Goal: Task Accomplishment & Management: Manage account settings

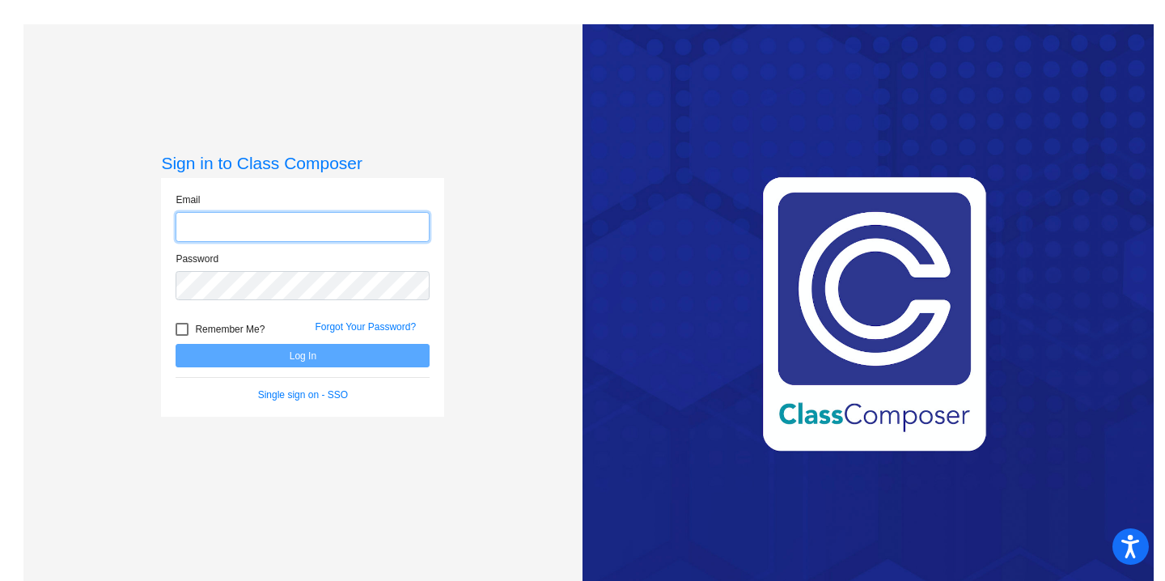
type input "[EMAIL_ADDRESS][DOMAIN_NAME]"
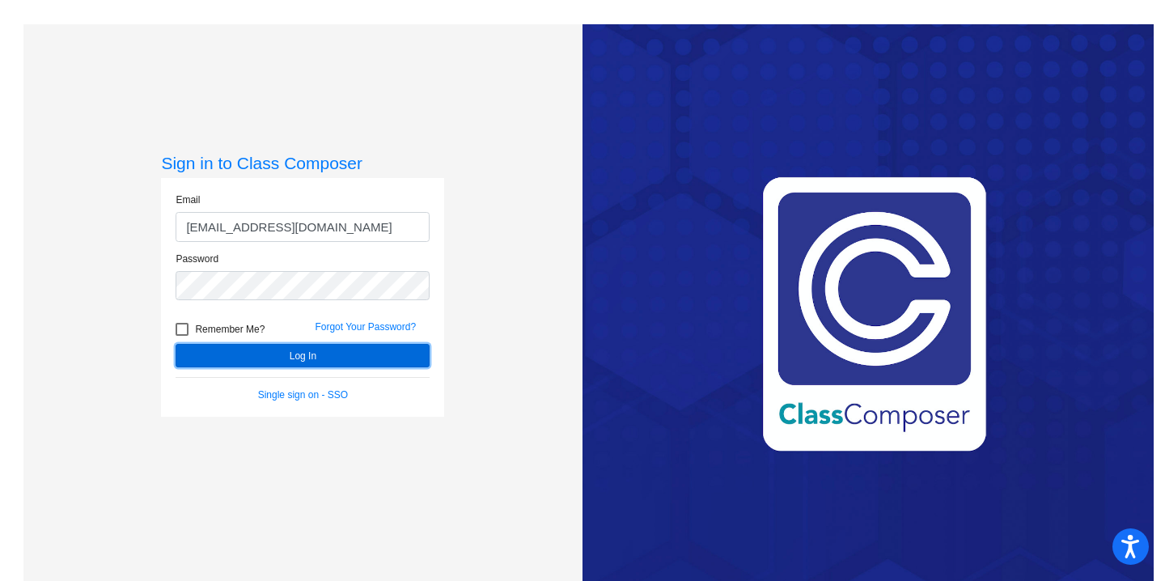
click at [311, 358] on button "Log In" at bounding box center [303, 355] width 254 height 23
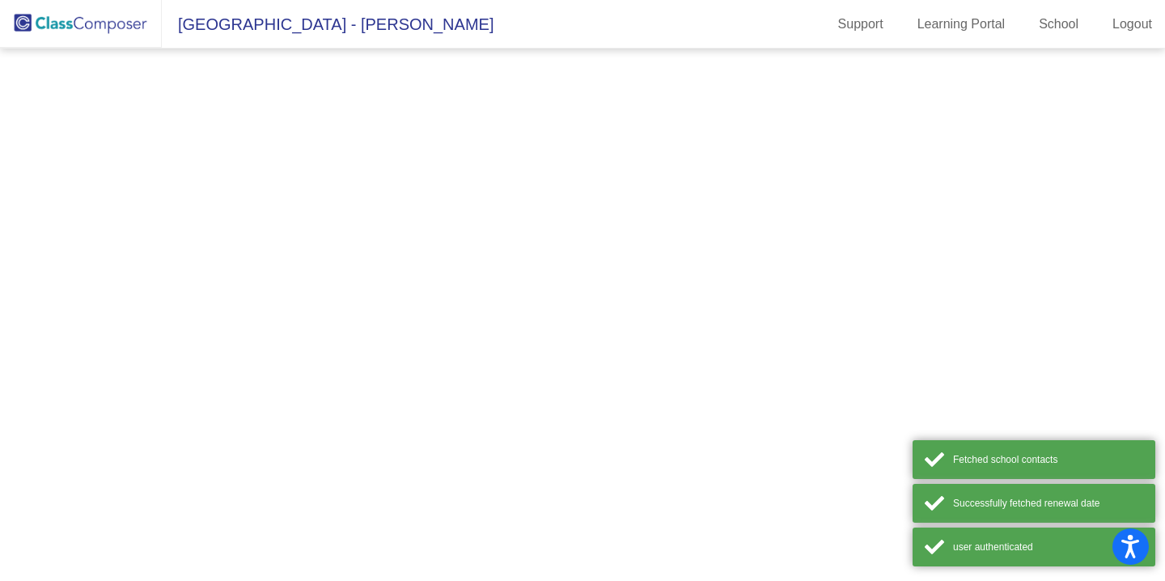
click at [311, 358] on mat-sidenav-content at bounding box center [582, 315] width 1165 height 532
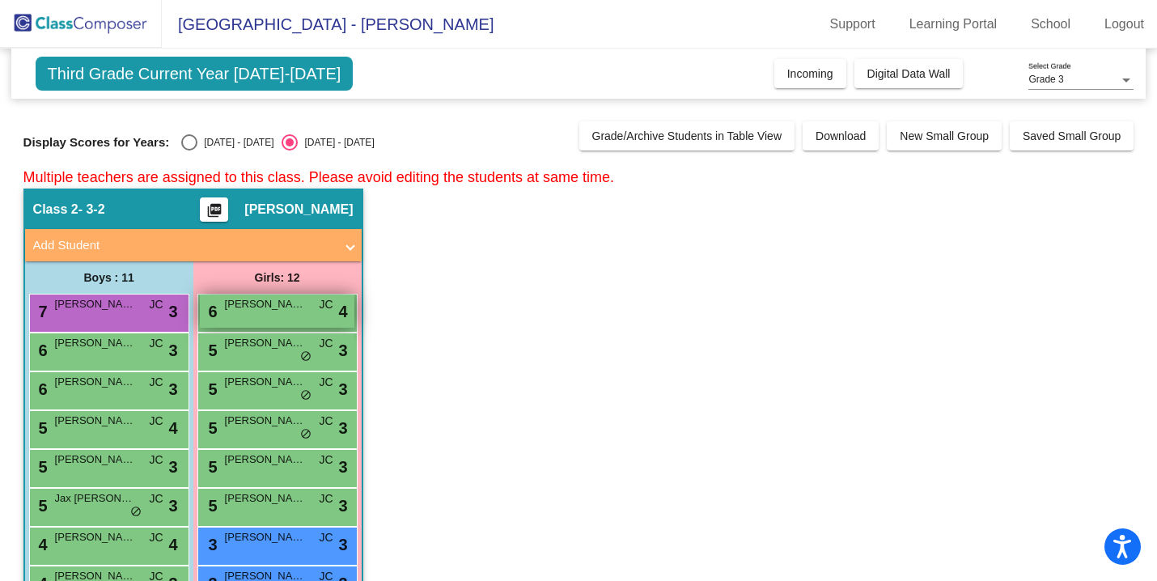
click at [292, 320] on div "6 [PERSON_NAME] JC lock do_not_disturb_alt 4" at bounding box center [277, 310] width 154 height 33
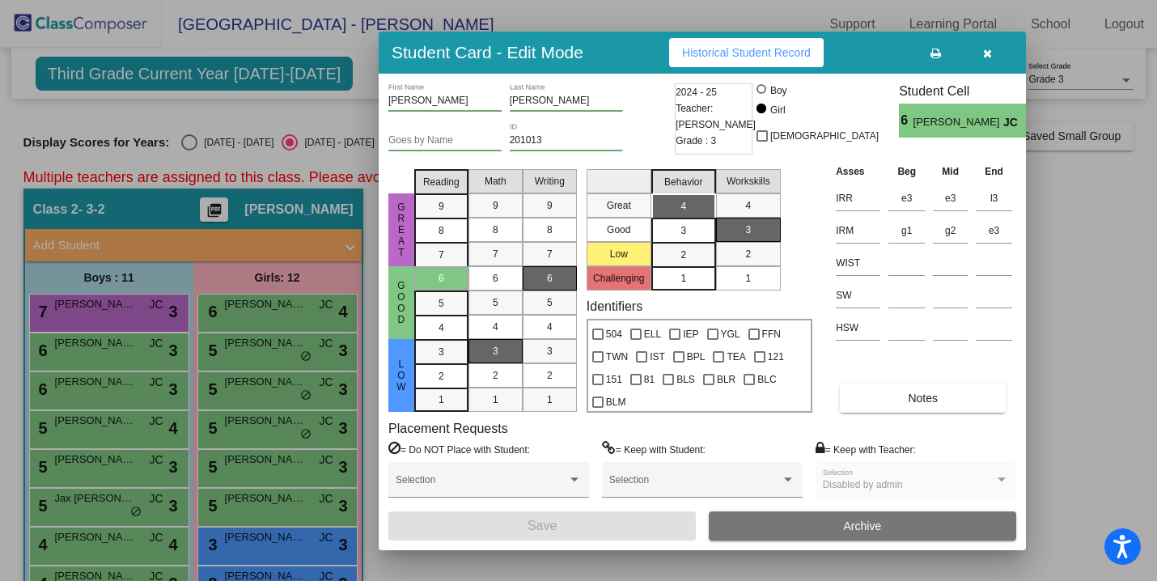
click at [707, 91] on span "2024 - 25" at bounding box center [695, 92] width 41 height 16
click at [740, 57] on span "Historical Student Record" at bounding box center [746, 52] width 129 height 13
click at [994, 50] on button "button" at bounding box center [987, 52] width 52 height 29
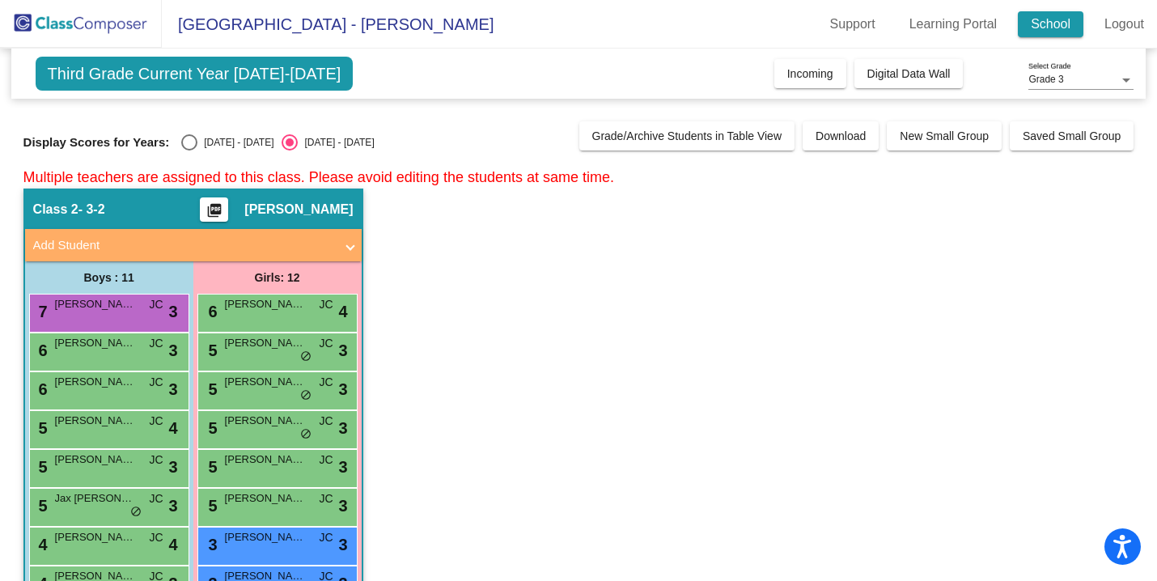
click at [1054, 33] on link "School" at bounding box center [1051, 24] width 66 height 26
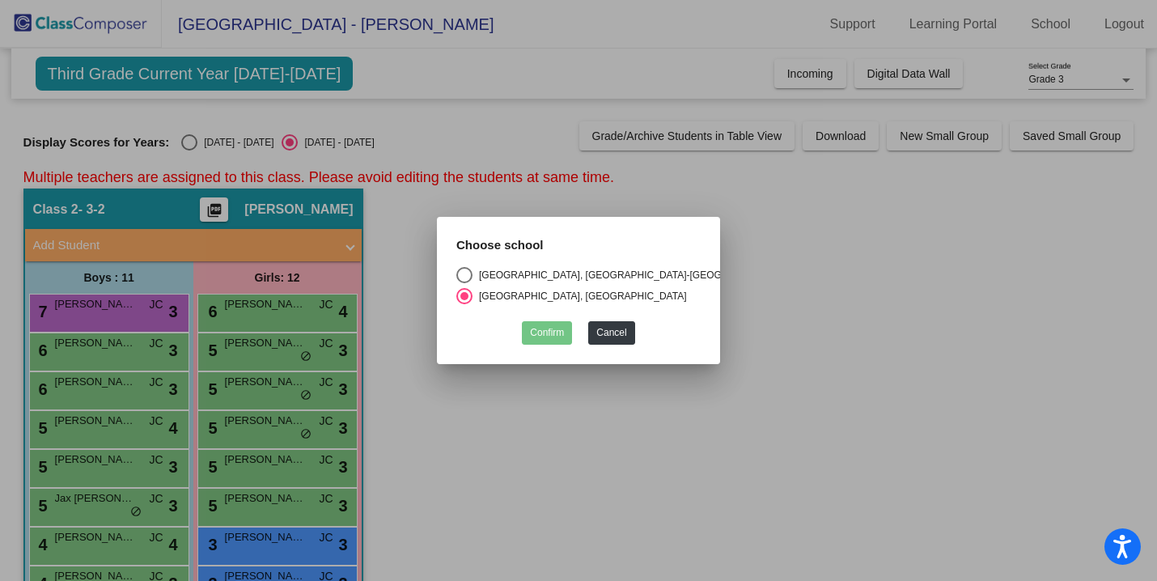
click at [514, 276] on div "[GEOGRAPHIC_DATA], [GEOGRAPHIC_DATA]-[GEOGRAPHIC_DATA] C.S.D." at bounding box center [646, 275] width 349 height 15
click at [464, 283] on input "[GEOGRAPHIC_DATA], [GEOGRAPHIC_DATA]-[GEOGRAPHIC_DATA] C.S.D." at bounding box center [463, 283] width 1 height 1
radio input "true"
click at [561, 340] on button "Confirm" at bounding box center [547, 332] width 50 height 23
